Goal: Task Accomplishment & Management: Use online tool/utility

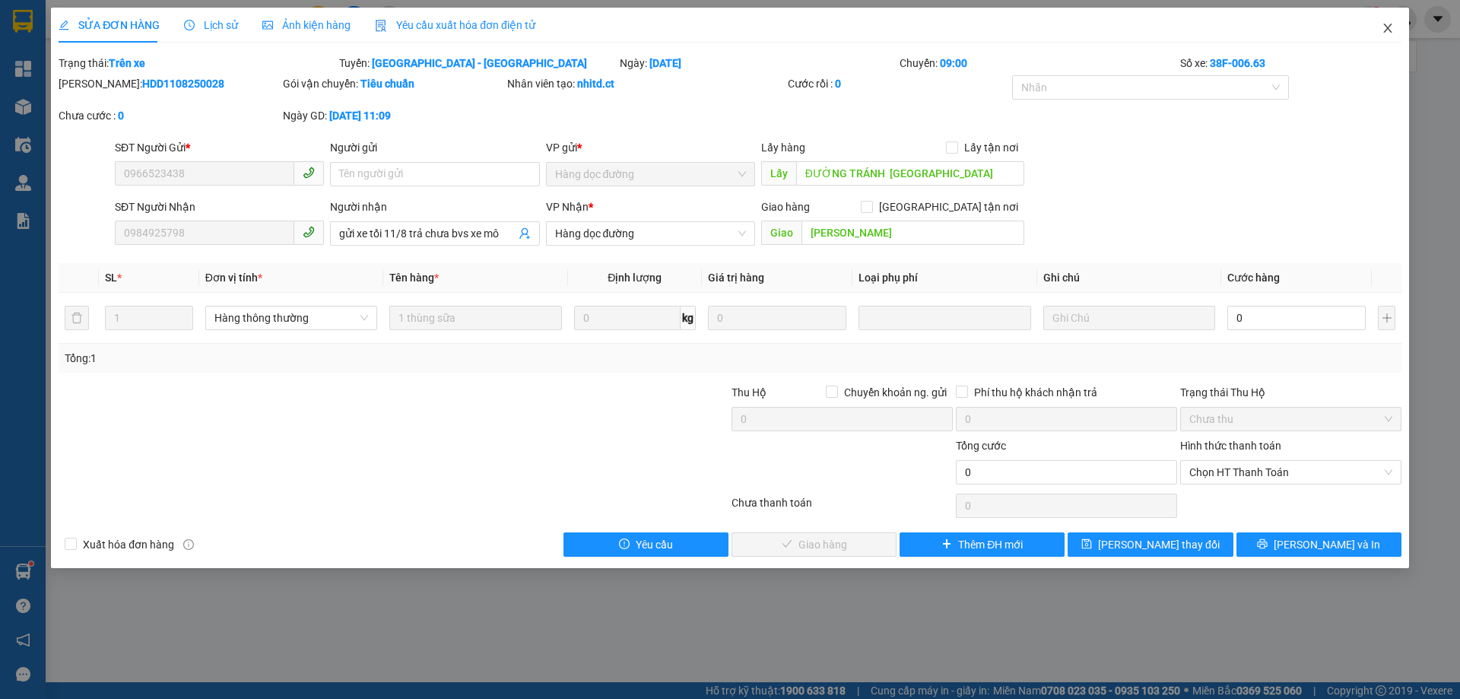
click at [1389, 27] on icon "close" at bounding box center [1387, 28] width 8 height 9
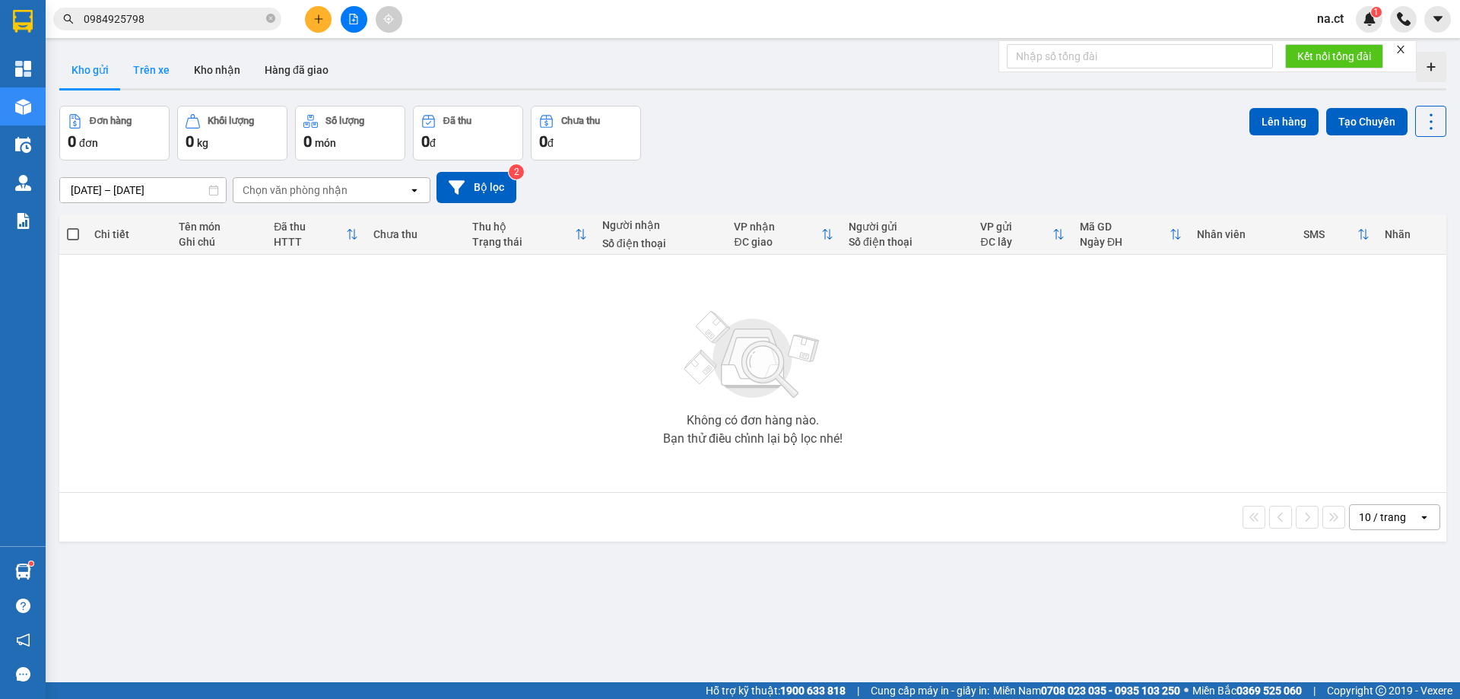
click at [144, 75] on button "Trên xe" at bounding box center [151, 70] width 61 height 37
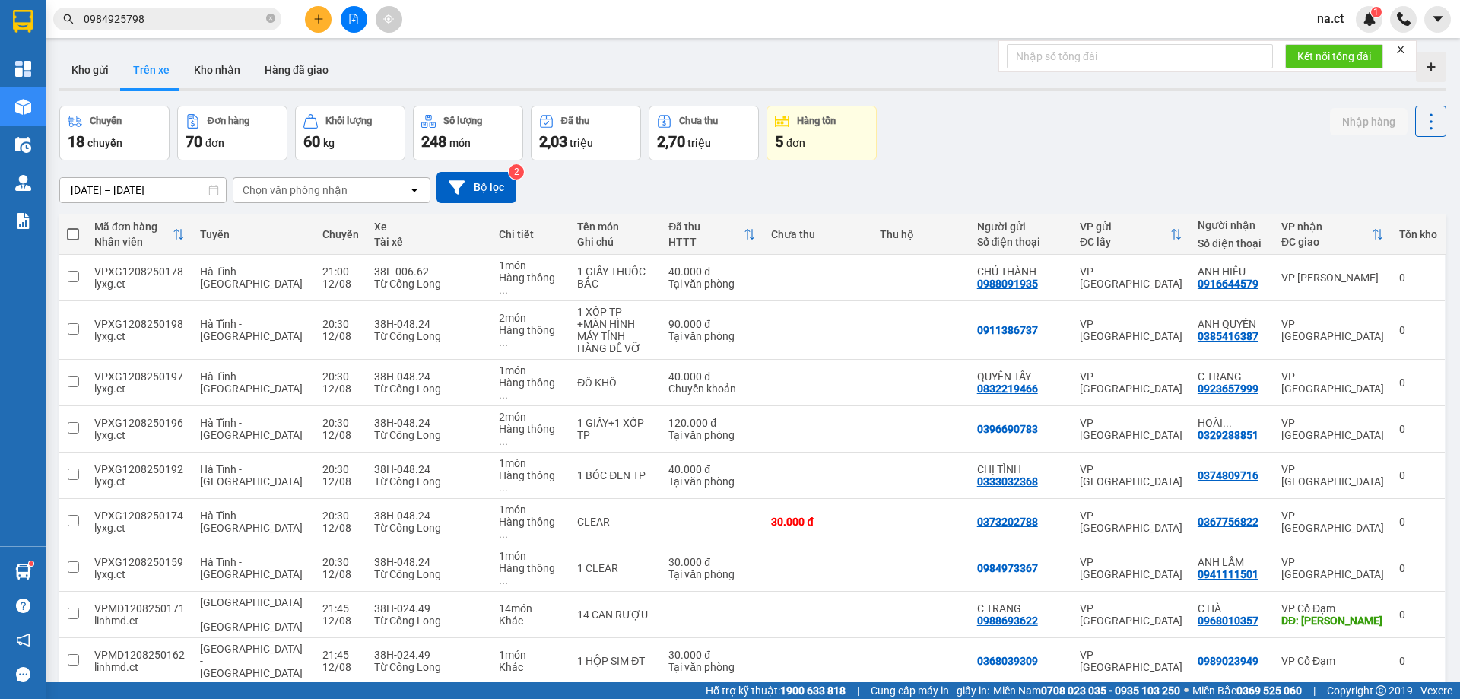
click at [374, 190] on div "Chọn văn phòng nhận" at bounding box center [320, 190] width 175 height 24
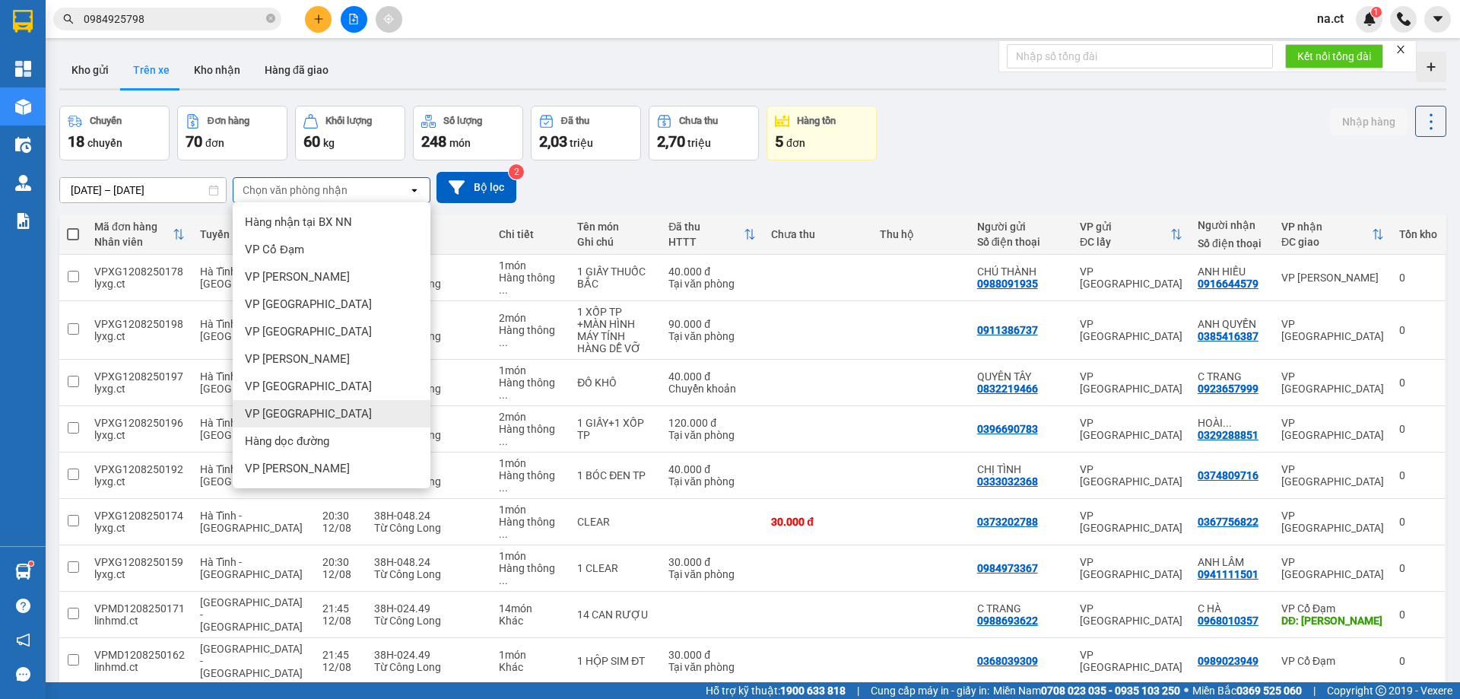
click at [292, 421] on span "VP [GEOGRAPHIC_DATA]" at bounding box center [308, 413] width 127 height 15
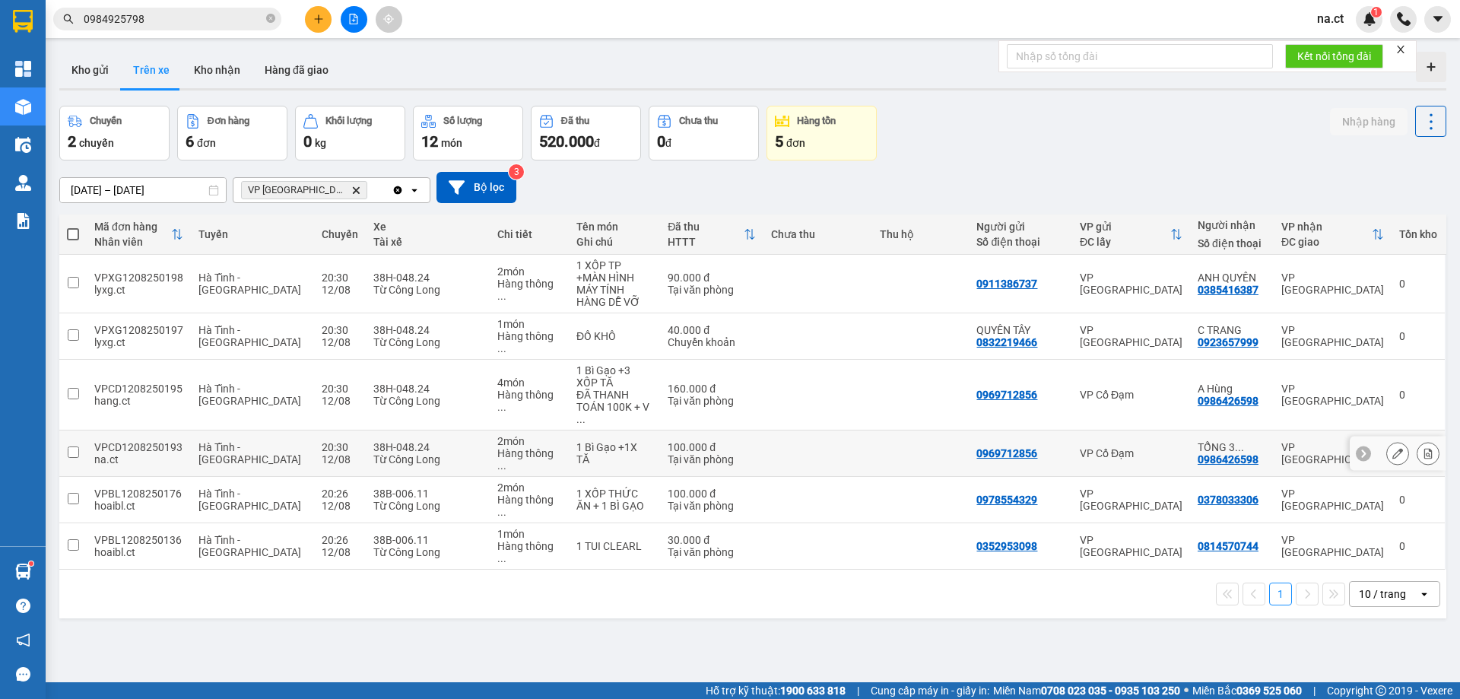
click at [74, 446] on input "checkbox" at bounding box center [73, 451] width 11 height 11
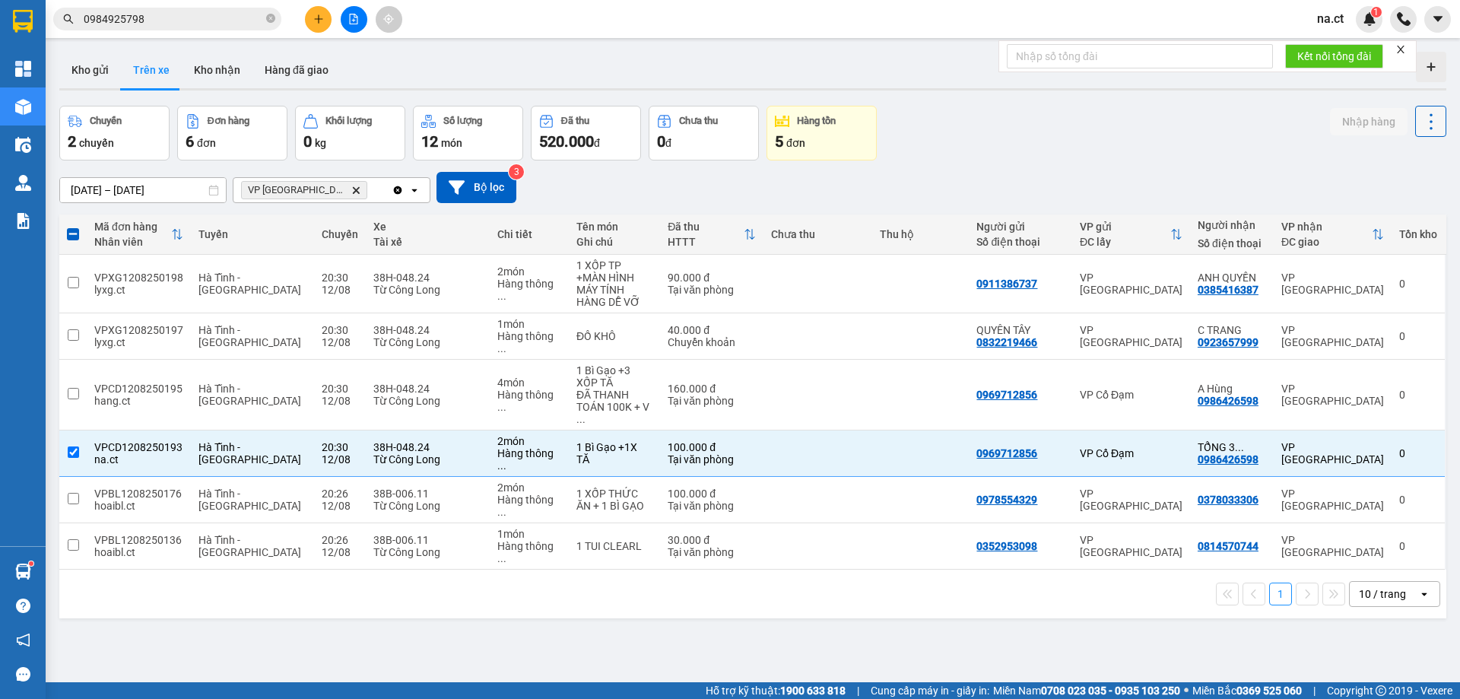
click at [1421, 116] on icon at bounding box center [1431, 121] width 21 height 21
click at [576, 441] on div "1 Bì Gạo +1X TĂ" at bounding box center [614, 453] width 76 height 24
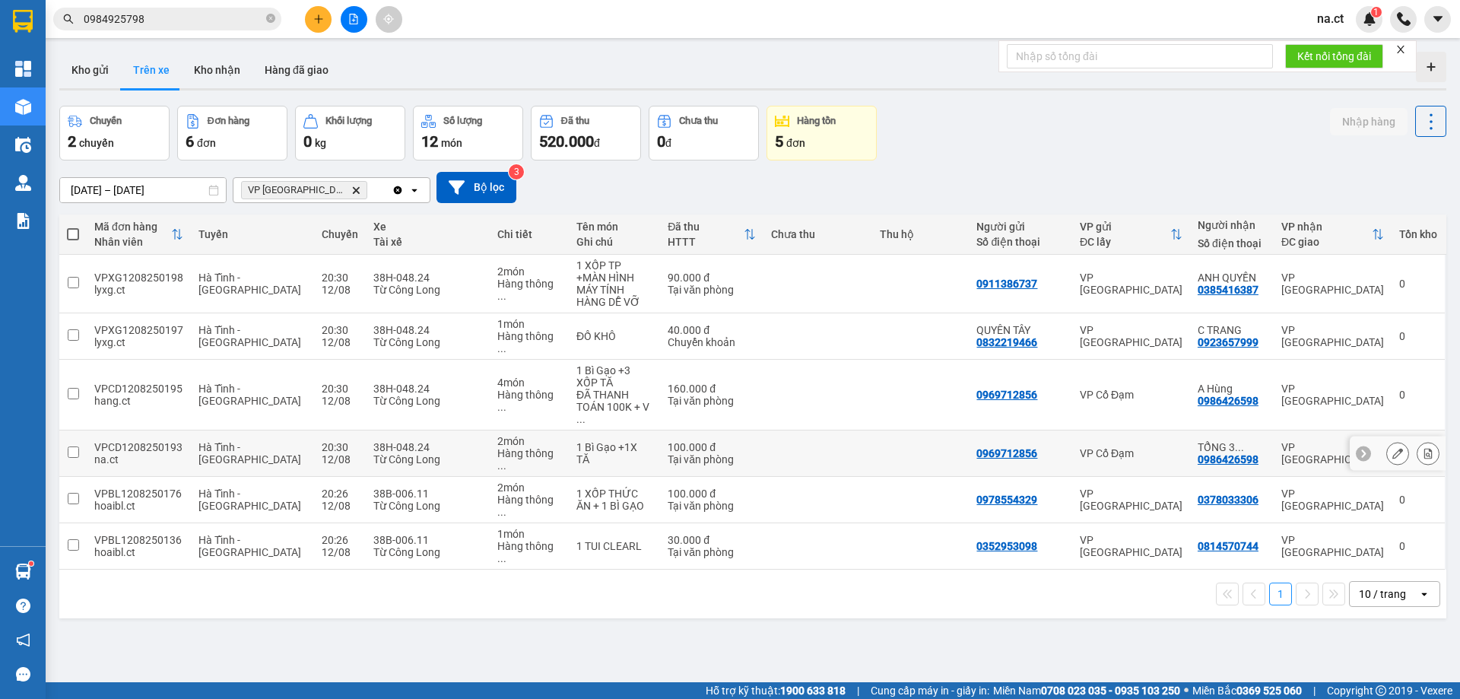
click at [269, 441] on div "Hà Tĩnh - [GEOGRAPHIC_DATA]" at bounding box center [251, 453] width 107 height 24
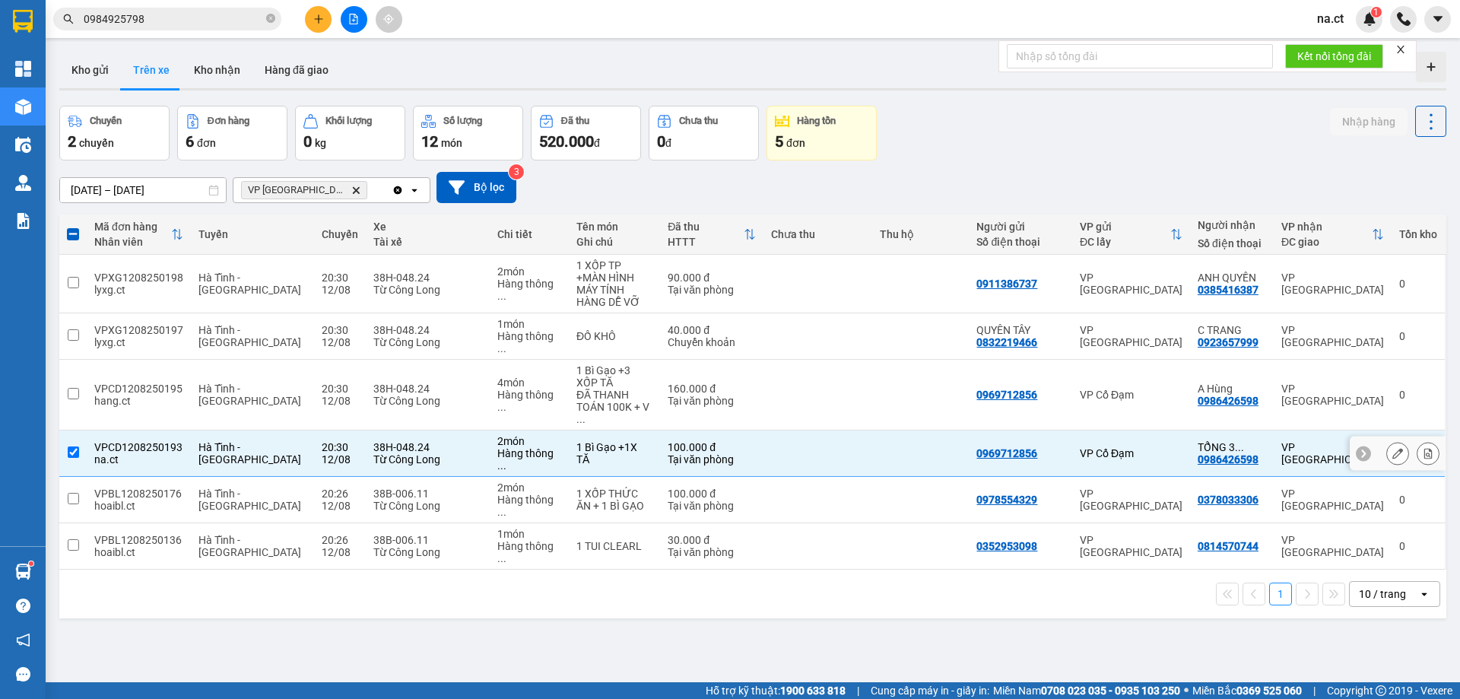
click at [697, 453] on div "Tại văn phòng" at bounding box center [711, 459] width 87 height 12
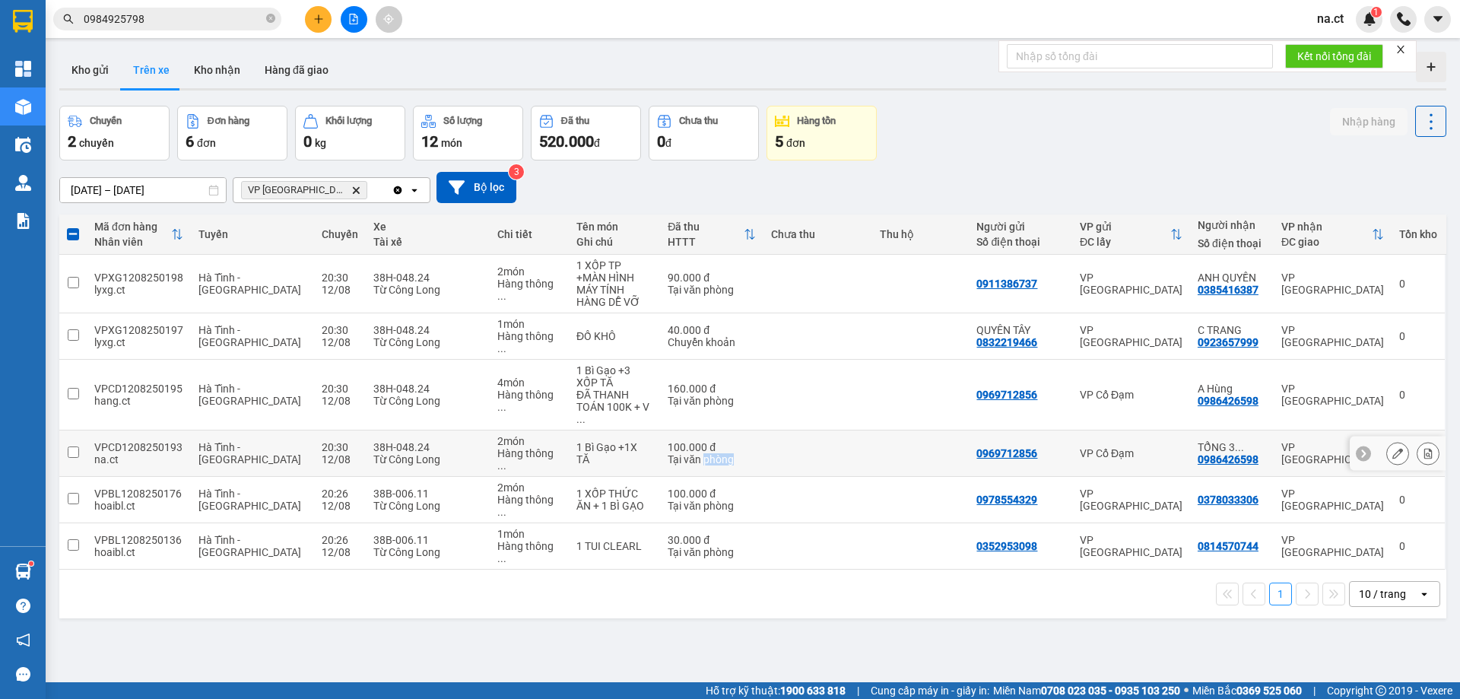
click at [697, 453] on div "Tại văn phòng" at bounding box center [711, 459] width 87 height 12
checkbox input "true"
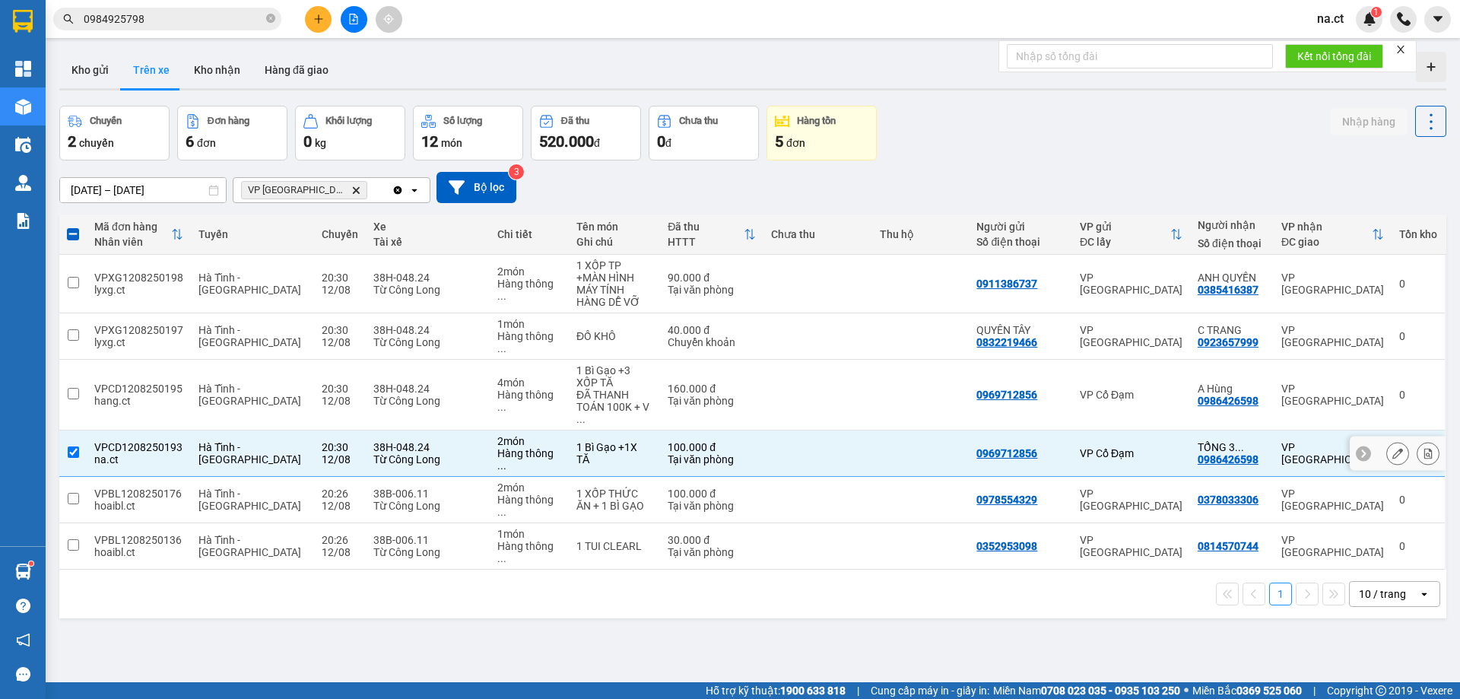
click at [976, 447] on div "0969712856" at bounding box center [1006, 453] width 61 height 12
copy div "0969712856"
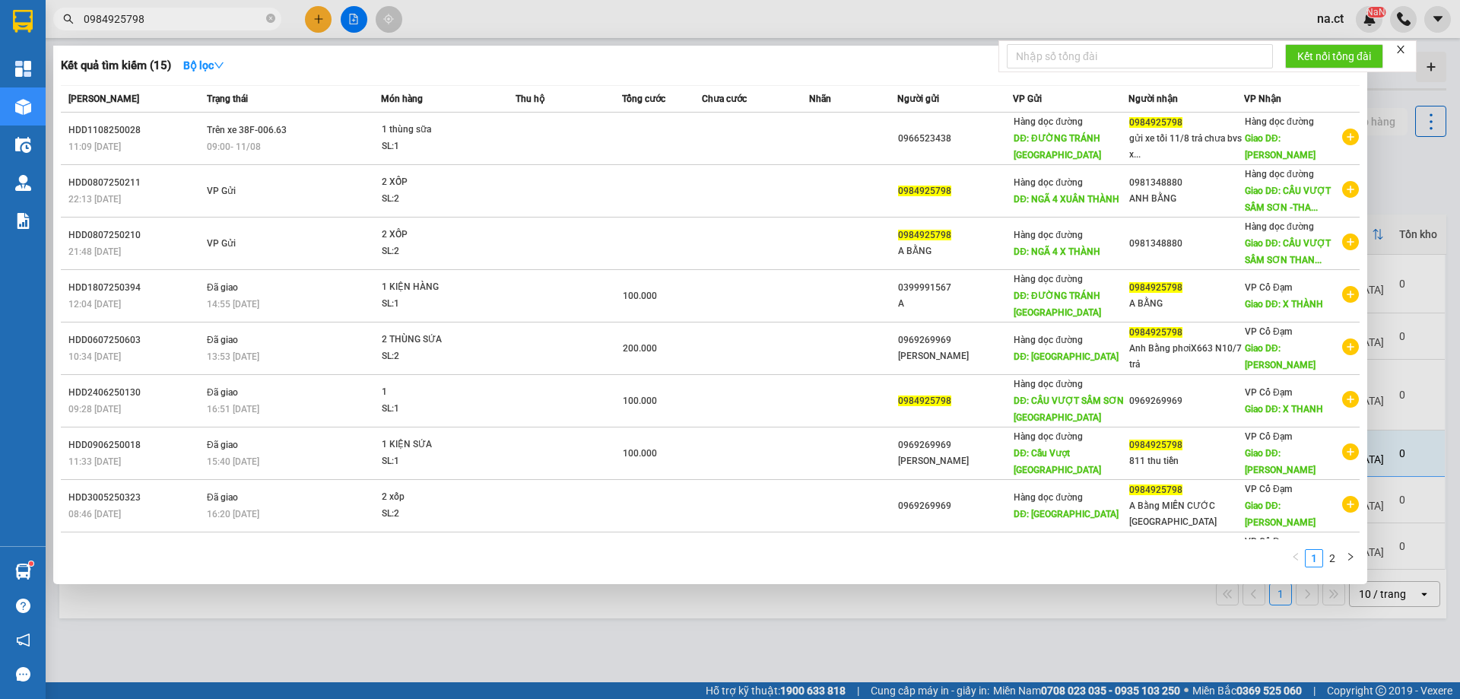
click at [176, 23] on input "0984925798" at bounding box center [173, 19] width 179 height 17
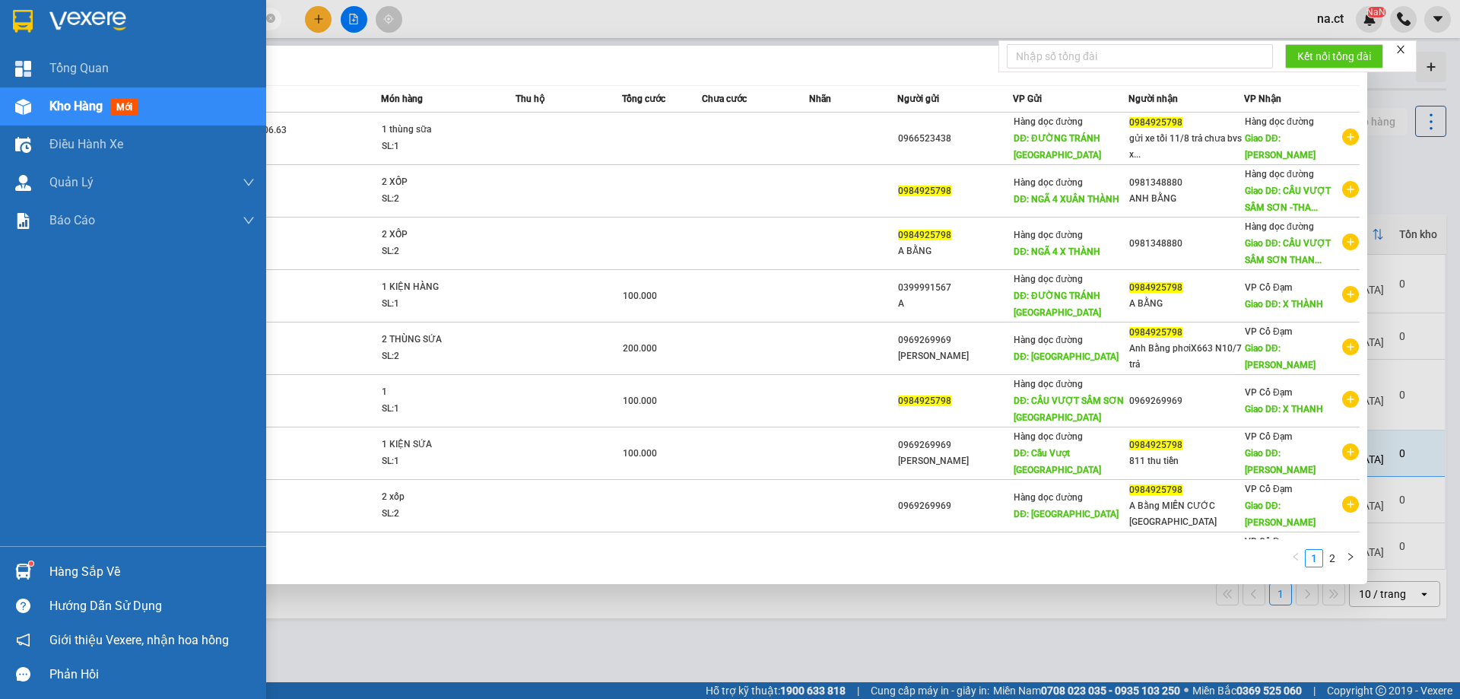
click at [78, 106] on span "Kho hàng" at bounding box center [75, 106] width 53 height 14
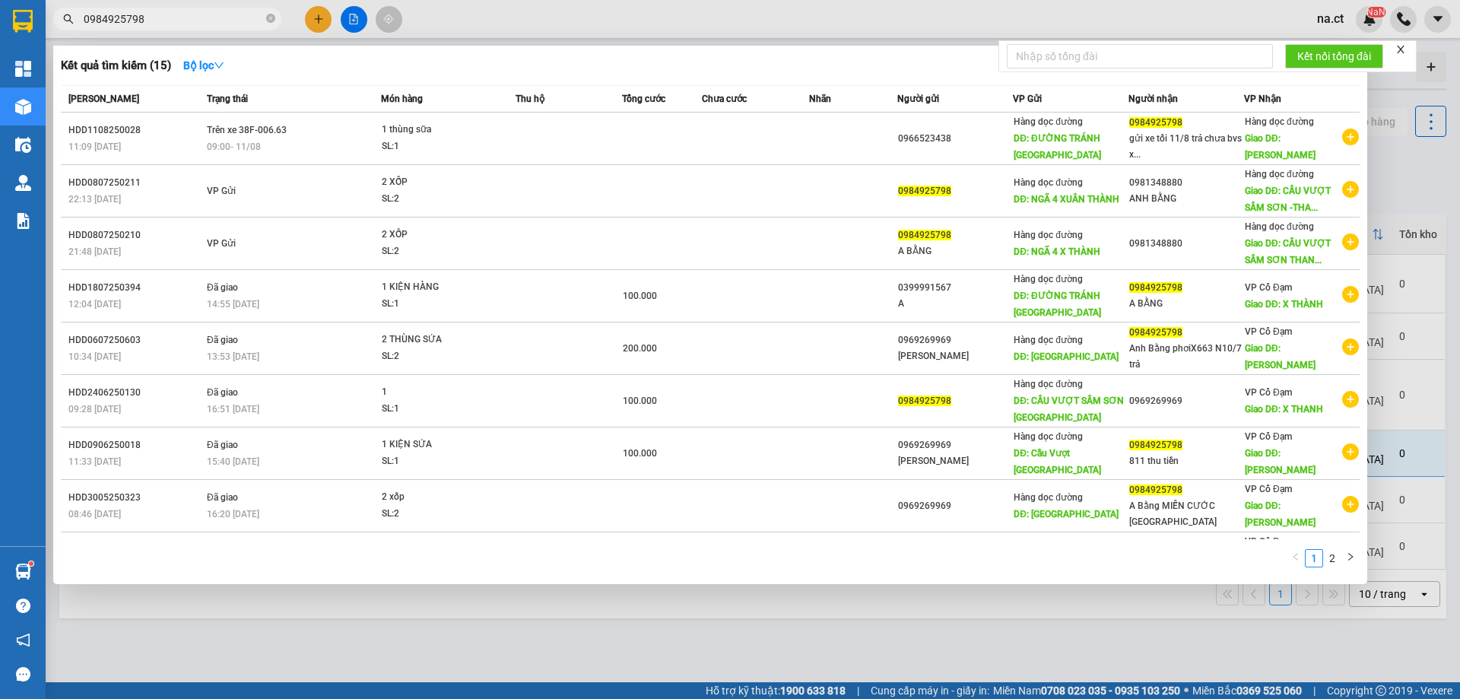
click at [185, 20] on input "0984925798" at bounding box center [173, 19] width 179 height 17
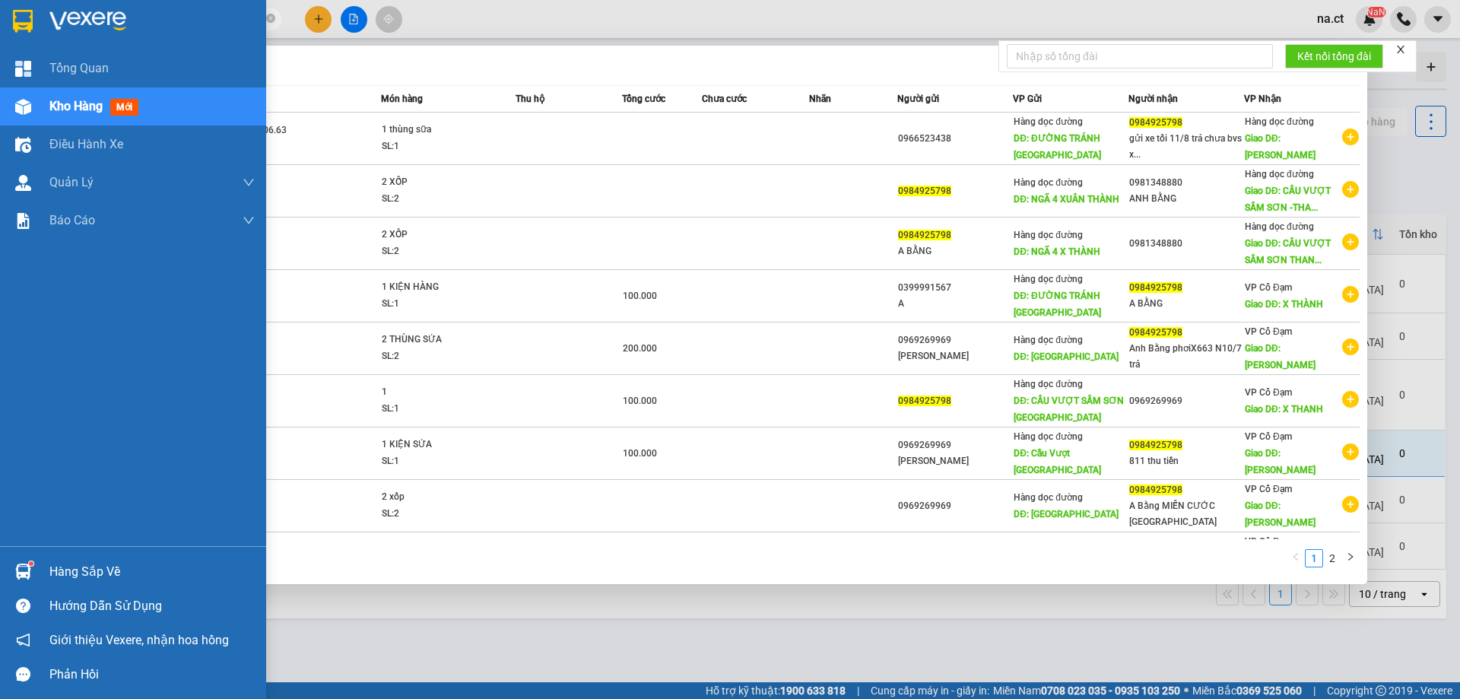
click at [78, 108] on span "Kho hàng" at bounding box center [75, 106] width 53 height 14
drag, startPoint x: 183, startPoint y: 20, endPoint x: 0, endPoint y: 18, distance: 182.5
click at [0, 18] on section "Kết quả tìm kiếm ( 15 ) Bộ lọc Mã ĐH Trạng thái Món hàng Thu hộ Tổng cước Chưa …" at bounding box center [730, 349] width 1460 height 699
paste input "69712856"
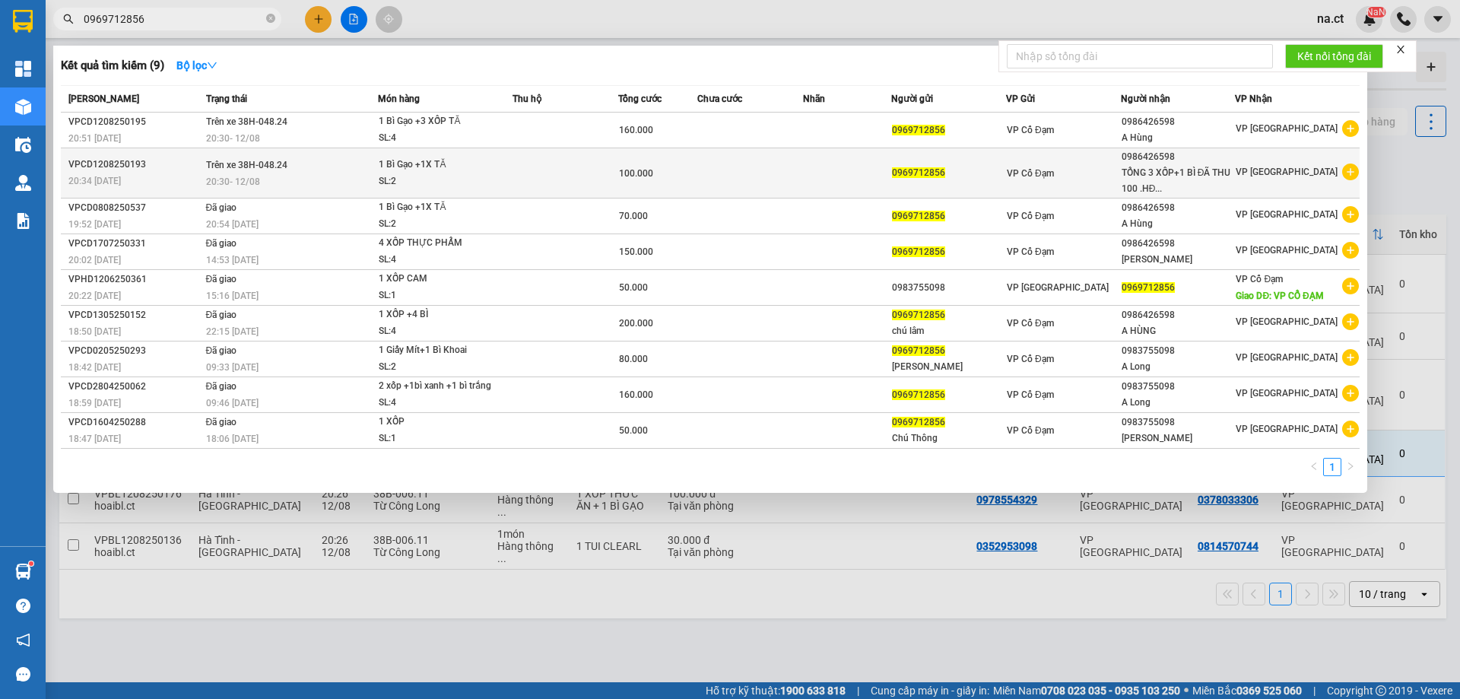
type input "0969712856"
click at [381, 170] on div "1 Bì Gạo +1X TĂ" at bounding box center [436, 165] width 114 height 17
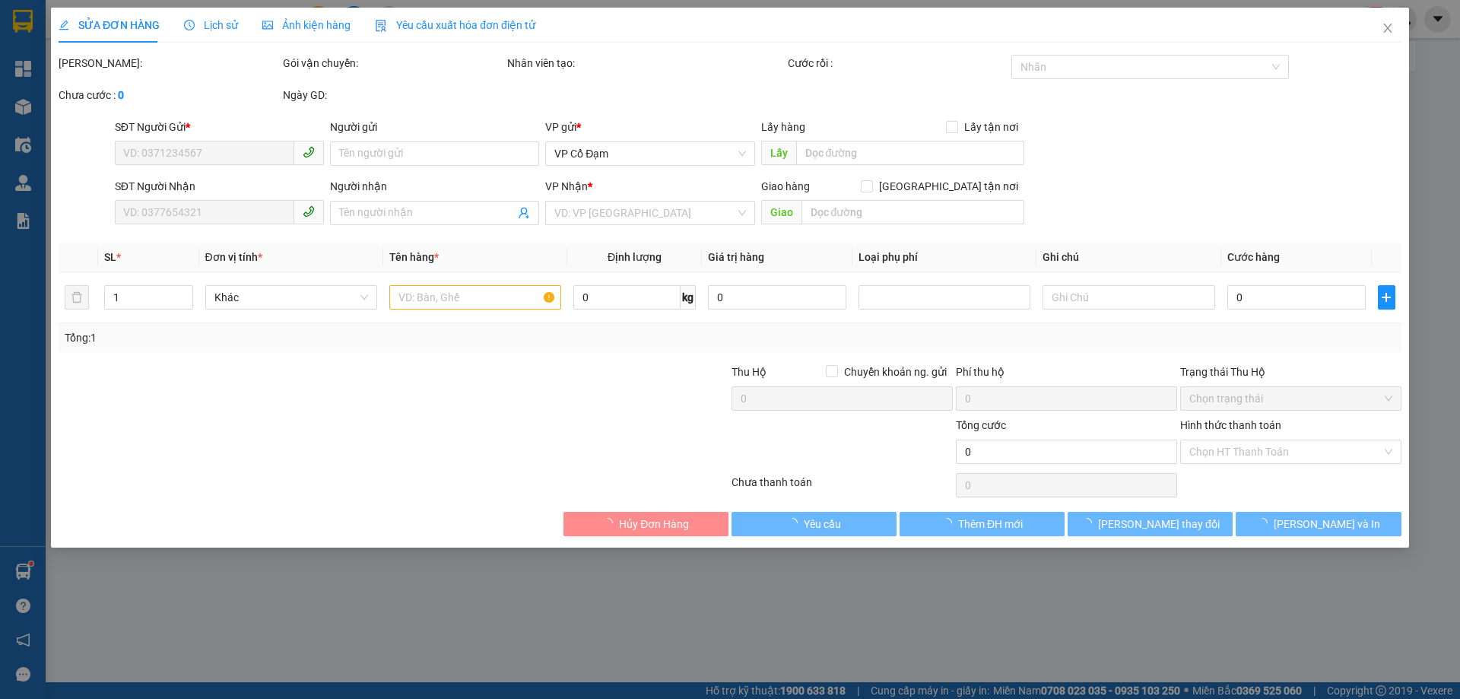
type input "0969712856"
type input "0986426598"
type input "TỔNG 3 XỐP+1 BÌ ĐÃ THU 100 .HĐ THU THÊM 60K"
type input "100.000"
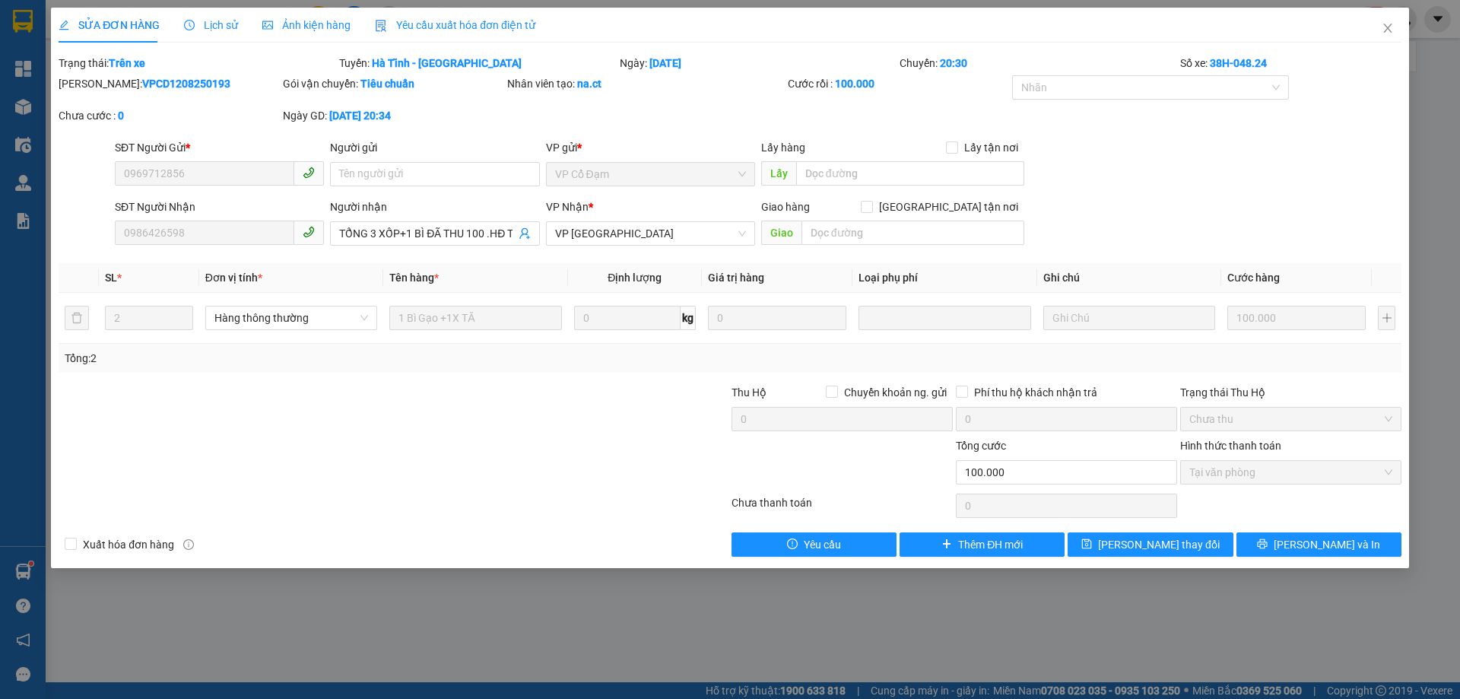
click at [101, 21] on span "SỬA ĐƠN HÀNG" at bounding box center [109, 25] width 101 height 12
click at [1380, 32] on span "Close" at bounding box center [1388, 29] width 43 height 43
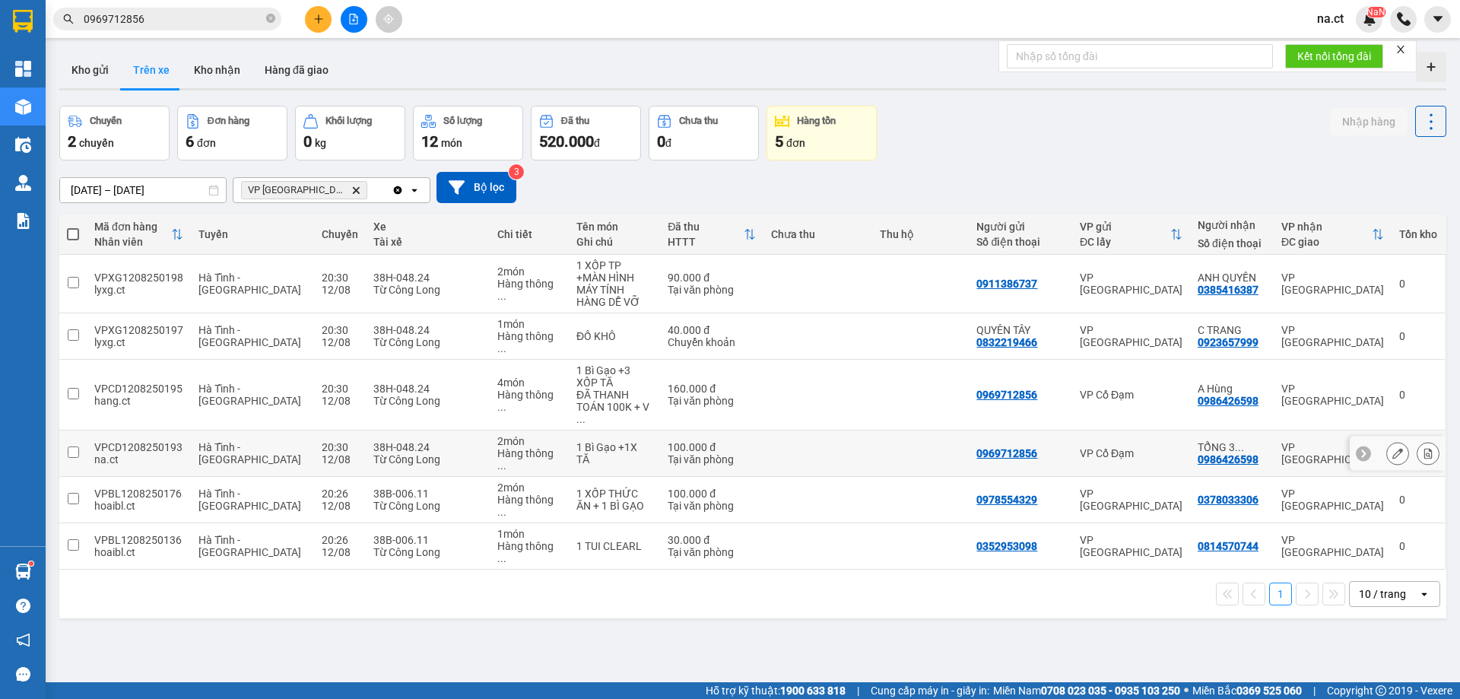
click at [71, 446] on input "checkbox" at bounding box center [73, 451] width 11 height 11
checkbox input "true"
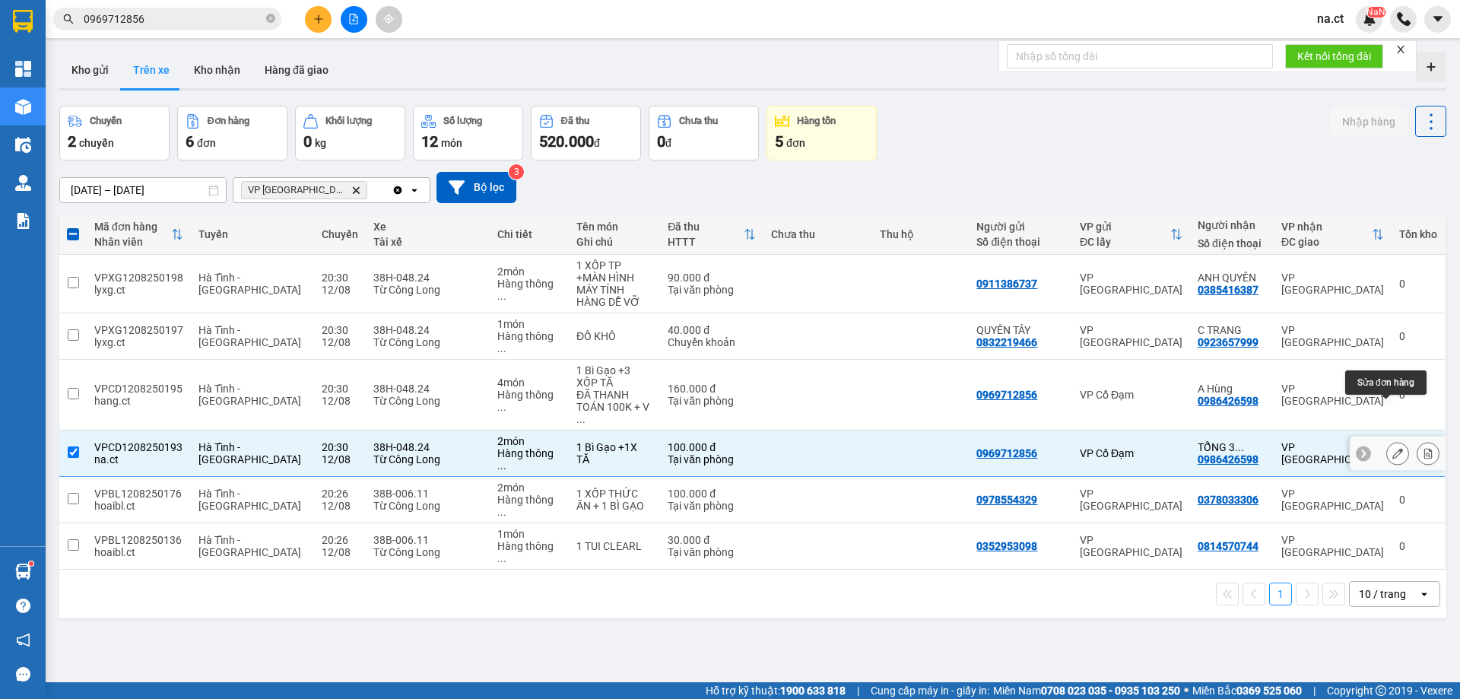
click at [1392, 448] on icon at bounding box center [1397, 453] width 11 height 11
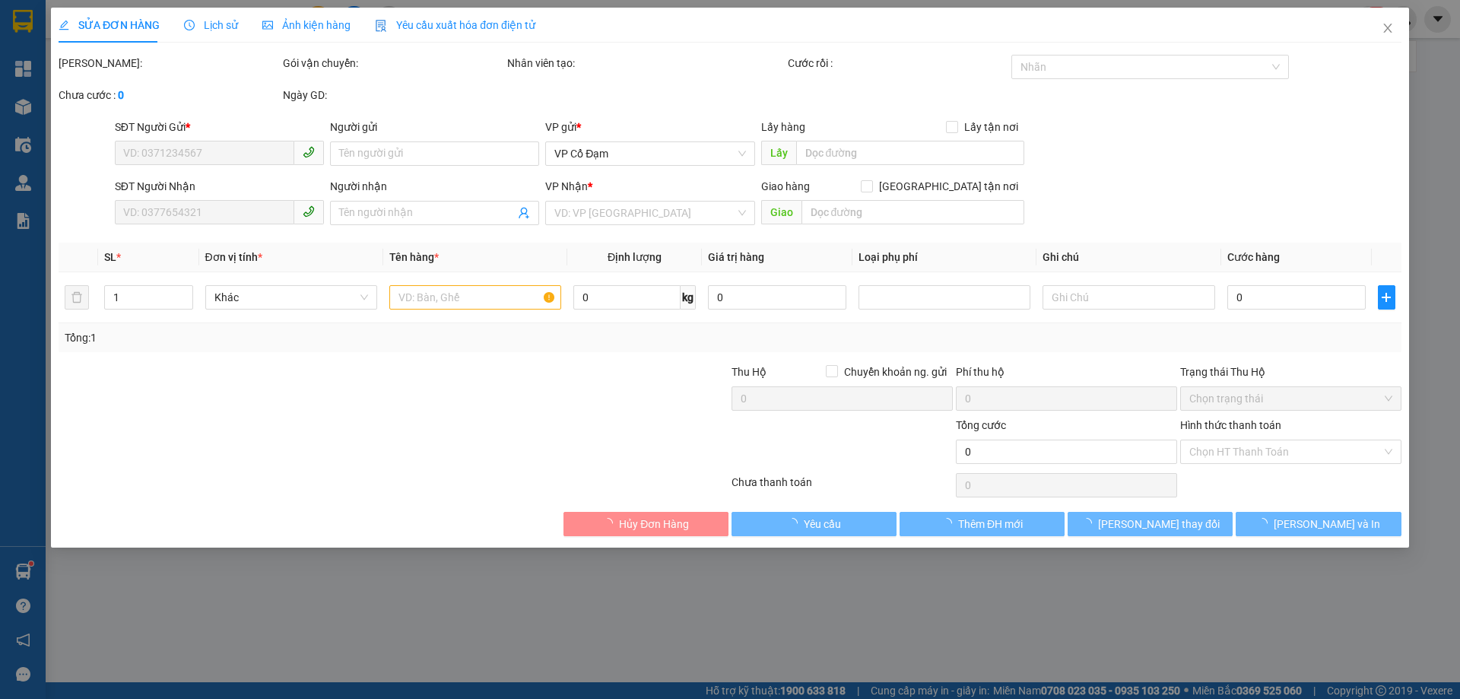
type input "0969712856"
type input "0986426598"
type input "TỔNG 3 XỐP+1 BÌ ĐÃ THU 100 .HĐ THU THÊM 60K"
type input "100.000"
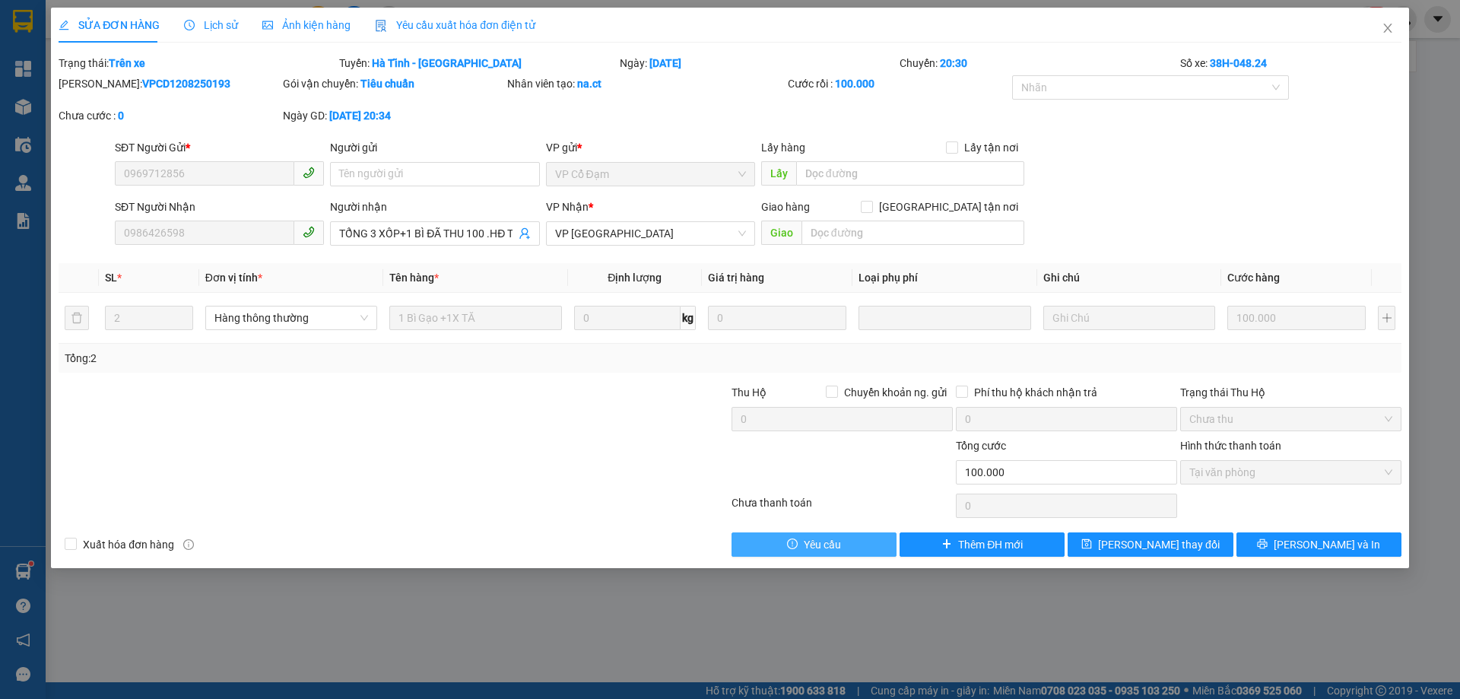
click at [821, 548] on span "Yêu cầu" at bounding box center [822, 544] width 37 height 17
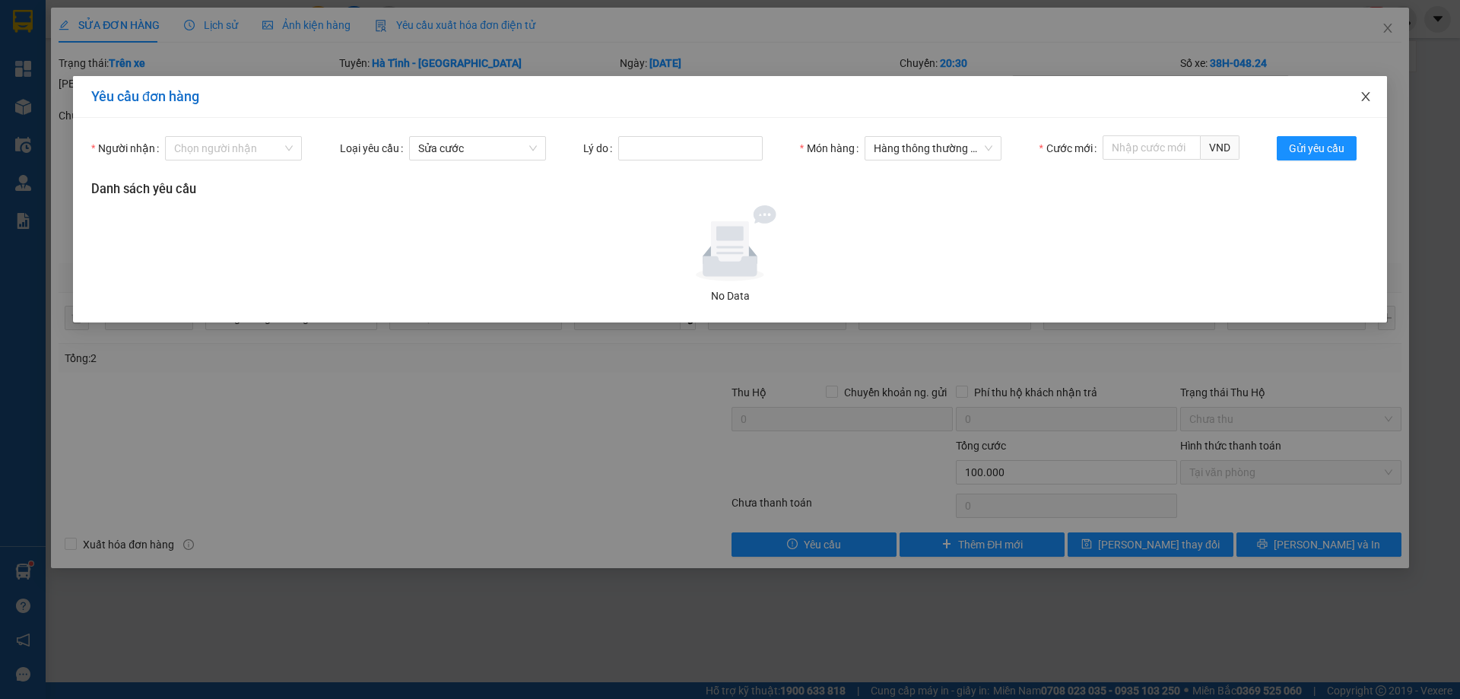
click at [1369, 99] on icon "close" at bounding box center [1366, 96] width 12 height 12
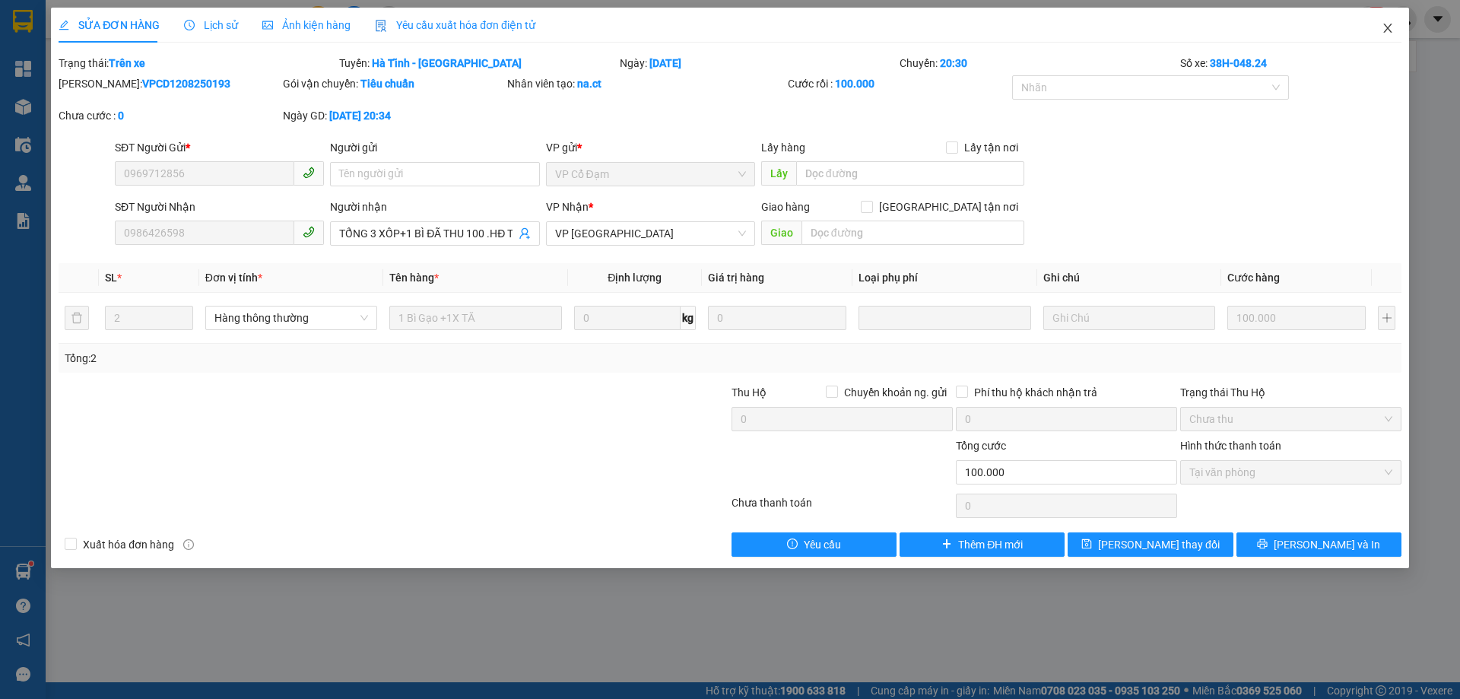
click at [1390, 24] on icon "close" at bounding box center [1388, 28] width 12 height 12
